Goal: Transaction & Acquisition: Purchase product/service

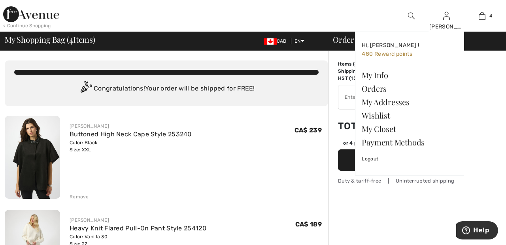
click at [446, 20] on img at bounding box center [446, 15] width 7 height 9
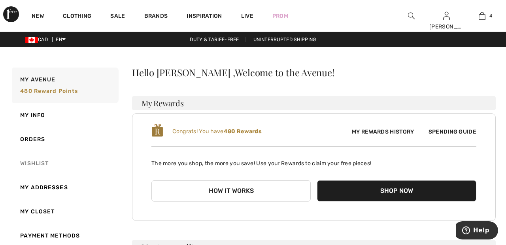
click at [39, 161] on link "Wishlist" at bounding box center [64, 163] width 108 height 24
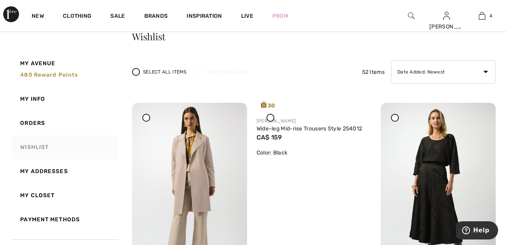
scroll to position [36, 0]
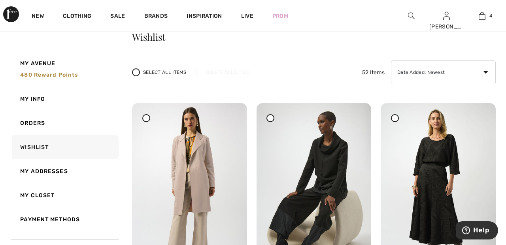
click at [397, 119] on div at bounding box center [395, 118] width 8 height 8
click at [227, 72] on div "Delete Selected" at bounding box center [227, 72] width 62 height 7
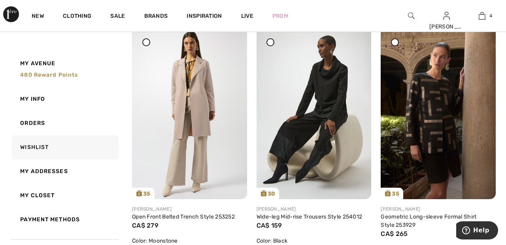
scroll to position [0, 0]
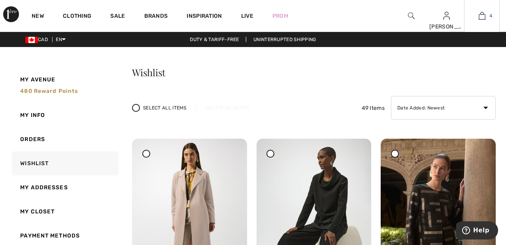
click at [486, 16] on link "4" at bounding box center [482, 15] width 35 height 9
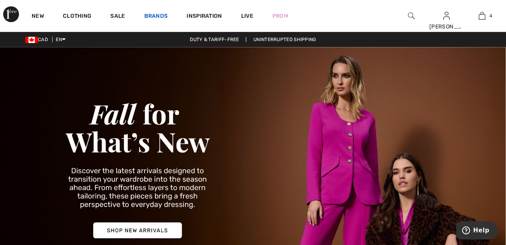
click at [153, 15] on link "Brands" at bounding box center [156, 17] width 24 height 8
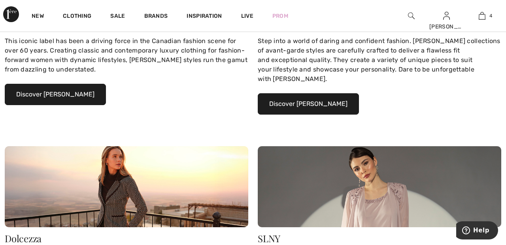
scroll to position [208, 0]
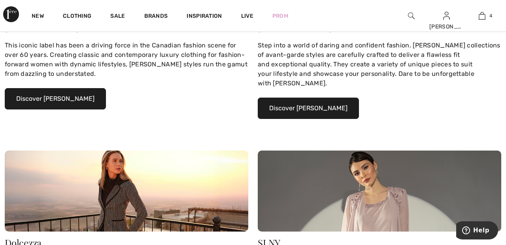
click at [83, 98] on button "Discover Joseph Ribkoff" at bounding box center [55, 98] width 101 height 21
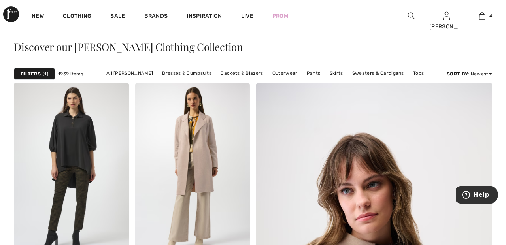
scroll to position [179, 0]
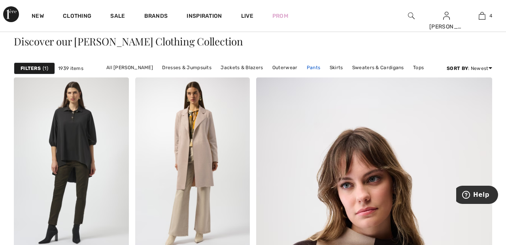
click at [311, 66] on link "Pants" at bounding box center [314, 67] width 22 height 10
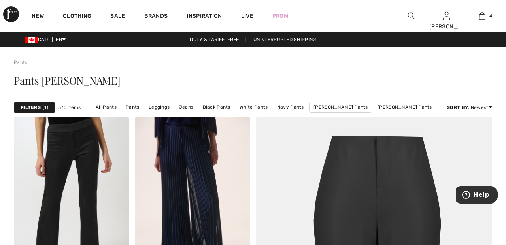
click at [406, 13] on div at bounding box center [411, 16] width 36 height 32
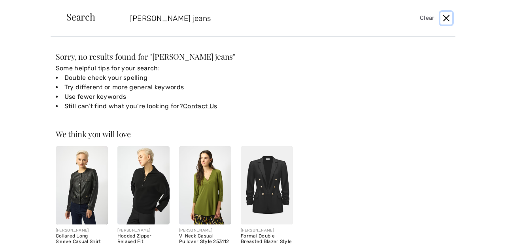
click at [450, 17] on button "Close" at bounding box center [446, 18] width 12 height 13
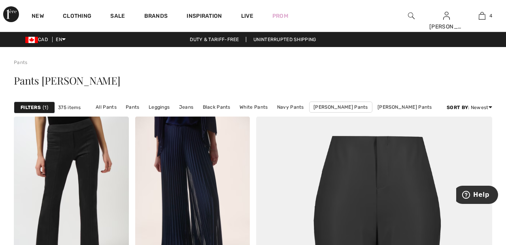
click at [406, 16] on div at bounding box center [411, 16] width 36 height 32
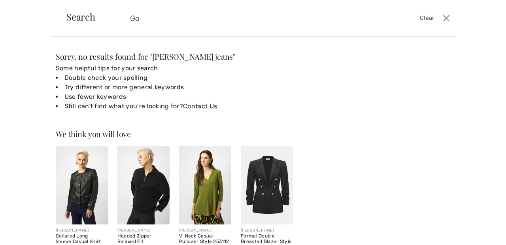
type input "G"
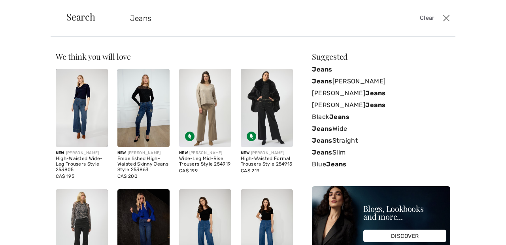
type input "Jeans"
click at [76, 9] on div "Search Jeans Clear" at bounding box center [253, 18] width 405 height 37
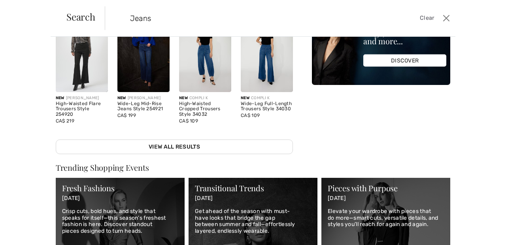
scroll to position [178, 0]
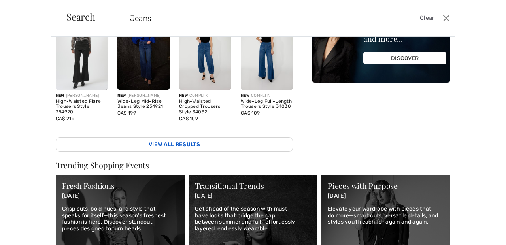
click at [270, 138] on link "View All Results" at bounding box center [174, 144] width 237 height 15
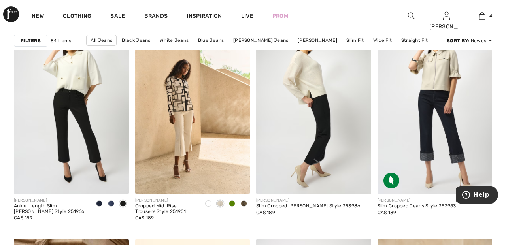
scroll to position [1260, 0]
click at [474, 115] on img at bounding box center [435, 108] width 115 height 172
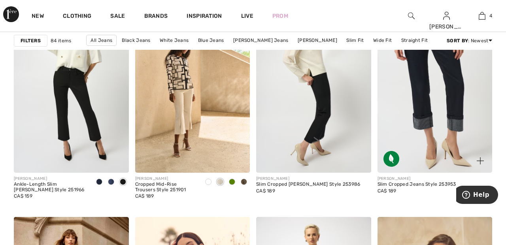
scroll to position [1288, 0]
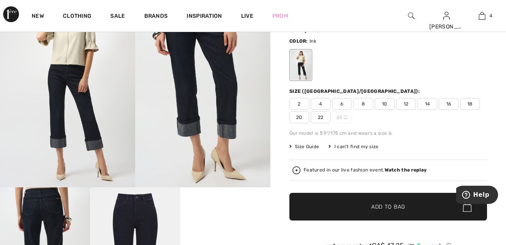
scroll to position [62, 0]
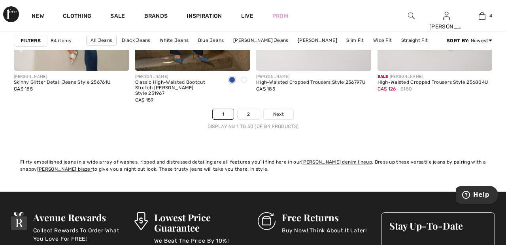
scroll to position [3277, 0]
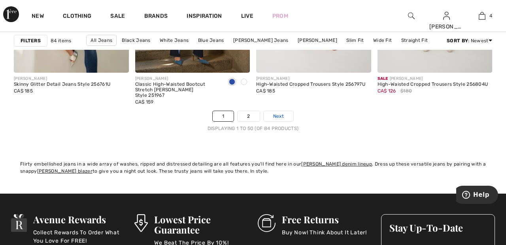
click at [283, 114] on span "Next" at bounding box center [278, 116] width 11 height 7
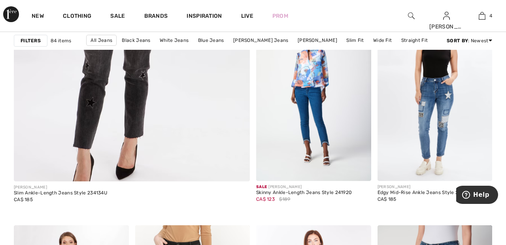
scroll to position [2003, 0]
